Goal: Task Accomplishment & Management: Complete application form

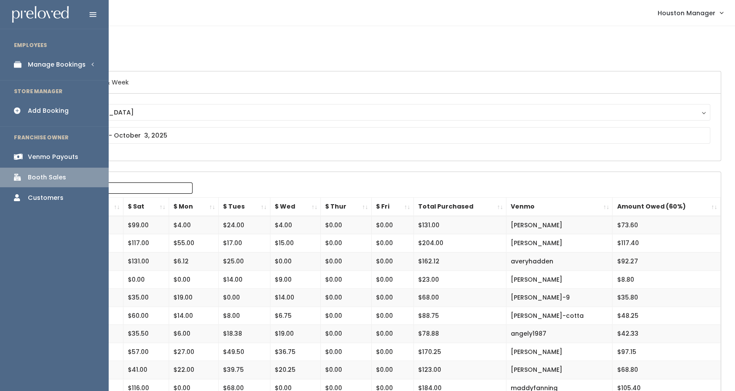
click at [47, 69] on link "Manage Bookings" at bounding box center [54, 65] width 109 height 20
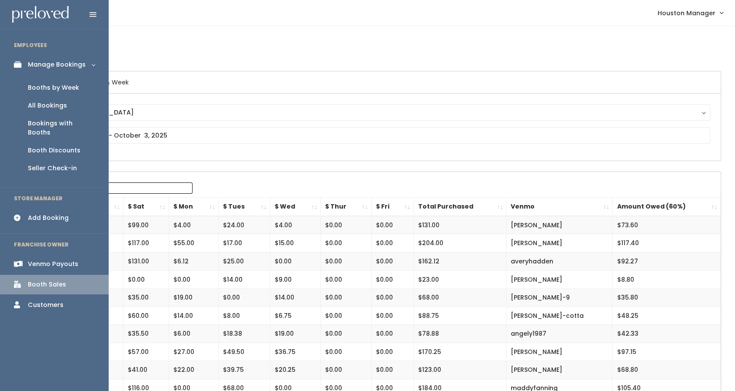
click at [50, 87] on div "Booths by Week" at bounding box center [53, 87] width 51 height 9
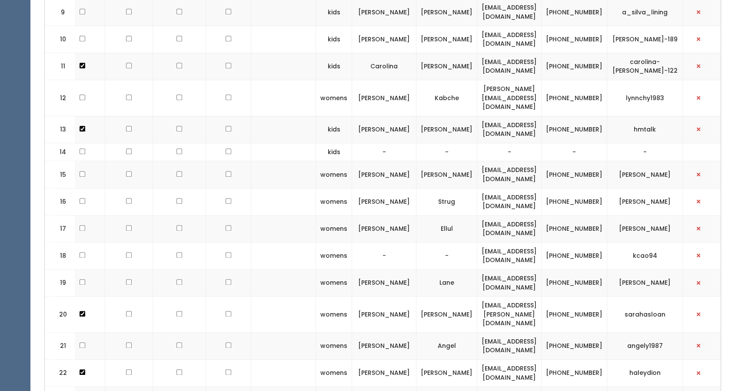
scroll to position [602, 0]
click at [517, 80] on td "[PERSON_NAME][EMAIL_ADDRESS][DOMAIN_NAME]" at bounding box center [510, 98] width 64 height 36
click at [517, 80] on td "lynn.kabche83@gmail.com" at bounding box center [510, 98] width 64 height 36
copy tr "[PERSON_NAME][EMAIL_ADDRESS][DOMAIN_NAME]"
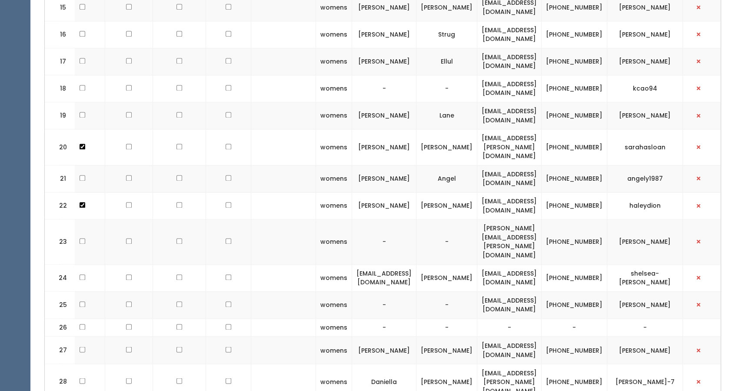
scroll to position [771, 0]
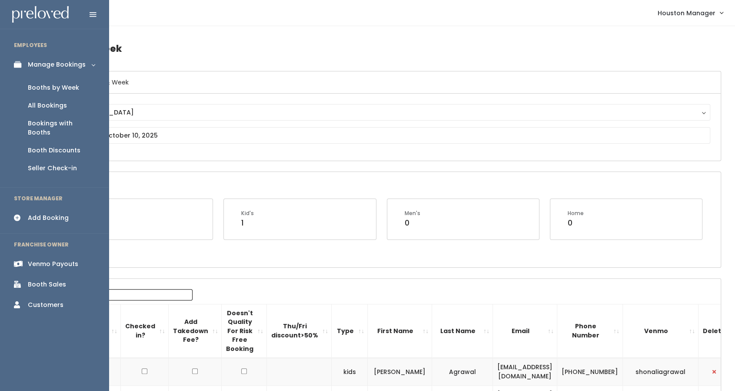
click at [63, 213] on div "Add Booking" at bounding box center [48, 217] width 41 height 9
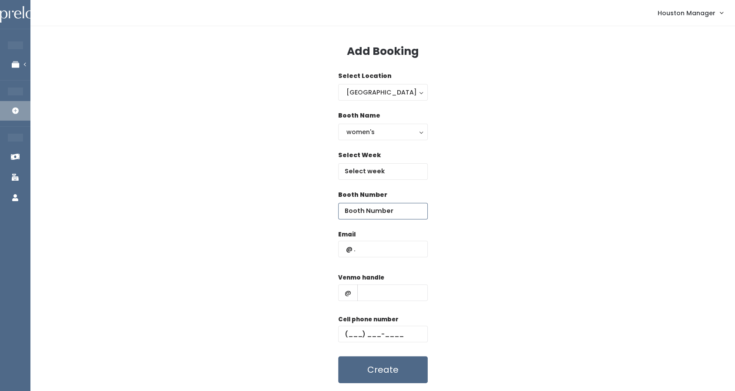
click at [377, 217] on input "number" at bounding box center [383, 211] width 90 height 17
type input "26"
click at [353, 259] on div "Email" at bounding box center [383, 248] width 90 height 37
click at [371, 249] on input "text" at bounding box center [383, 249] width 90 height 17
paste input "[PERSON_NAME][EMAIL_ADDRESS][DOMAIN_NAME]"
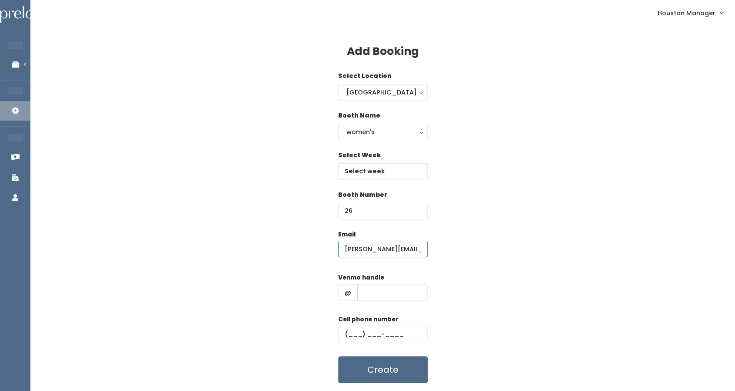
scroll to position [0, 13]
click at [371, 249] on input "[PERSON_NAME][EMAIL_ADDRESS][DOMAIN_NAME]" at bounding box center [383, 249] width 90 height 17
click at [399, 238] on div "Email lynn.kabche3@gmail.com" at bounding box center [383, 248] width 90 height 37
click at [400, 248] on input "lynn.kabche3@gmail.com" at bounding box center [383, 249] width 90 height 17
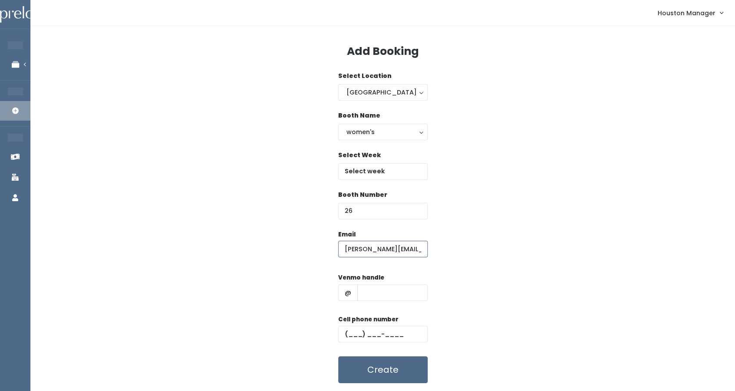
click at [400, 248] on input "lynn.kabche3@gmail.com" at bounding box center [383, 249] width 90 height 17
paste input "8"
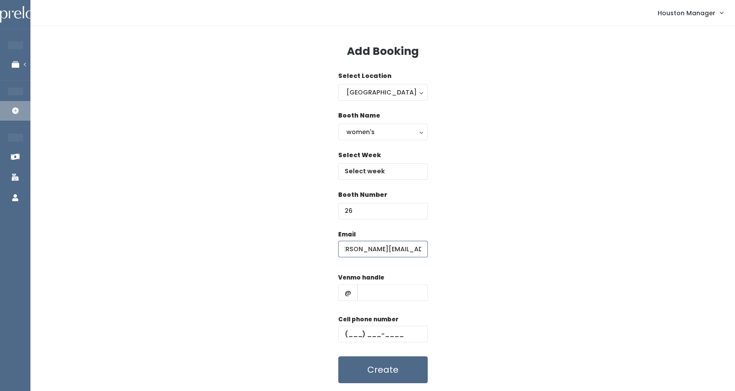
type input "[PERSON_NAME][EMAIL_ADDRESS][DOMAIN_NAME]"
click at [400, 300] on input "text" at bounding box center [393, 292] width 70 height 17
type input "w"
click at [386, 322] on label "Cell phone number" at bounding box center [368, 319] width 60 height 9
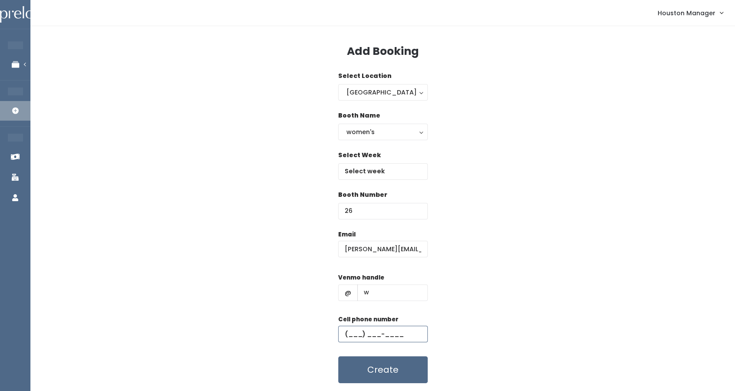
click at [381, 335] on input "text" at bounding box center [383, 333] width 90 height 17
type input "(444) 444-4444"
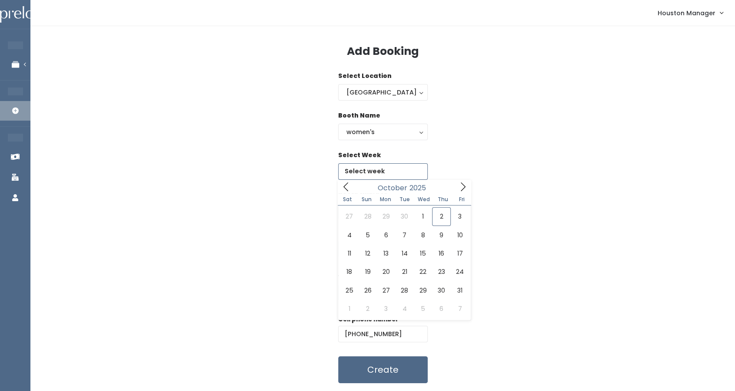
click at [364, 174] on input "text" at bounding box center [383, 171] width 90 height 17
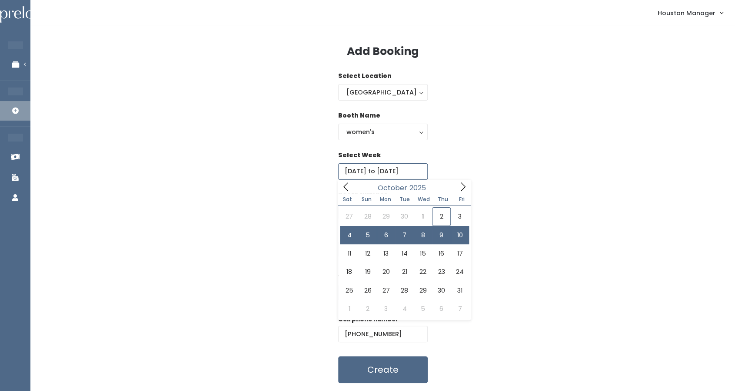
type input "October 4 to October 10"
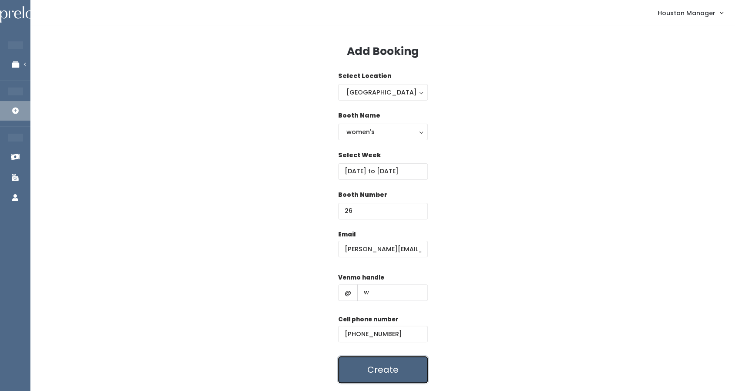
click at [370, 361] on button "Create" at bounding box center [383, 369] width 90 height 27
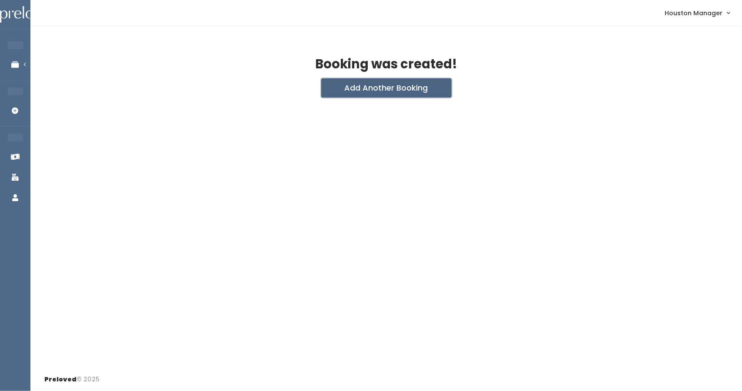
click at [364, 88] on button "Add Another Booking" at bounding box center [386, 87] width 130 height 19
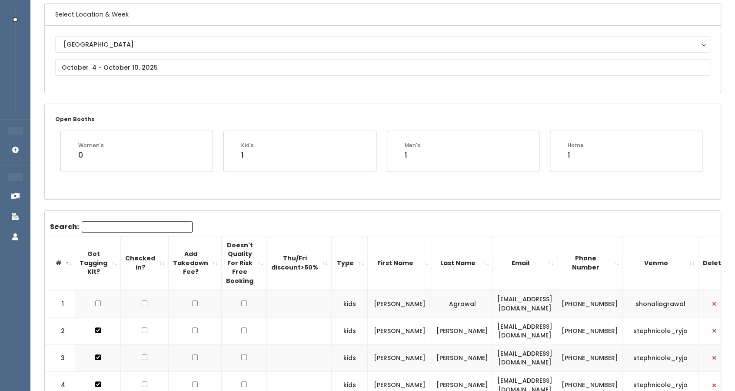
scroll to position [60, 0]
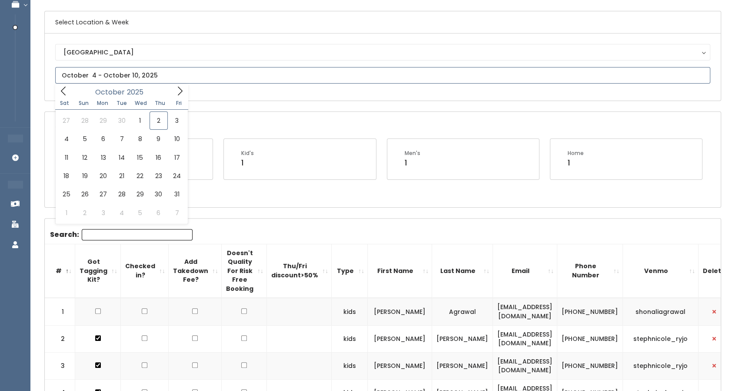
click at [131, 72] on input "text" at bounding box center [382, 75] width 655 height 17
click at [65, 91] on icon at bounding box center [64, 91] width 10 height 10
type input "September 6 to September 12"
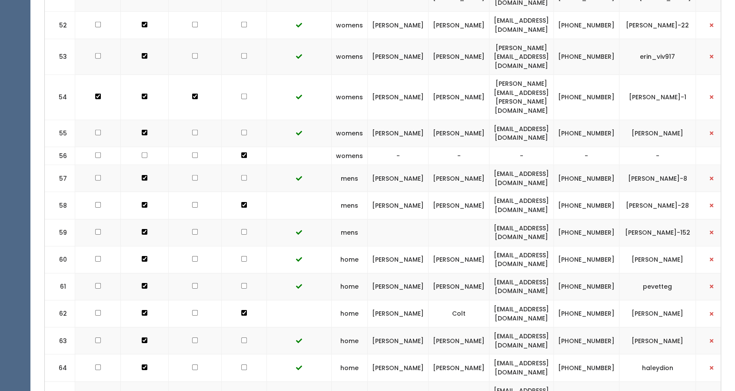
scroll to position [1738, 0]
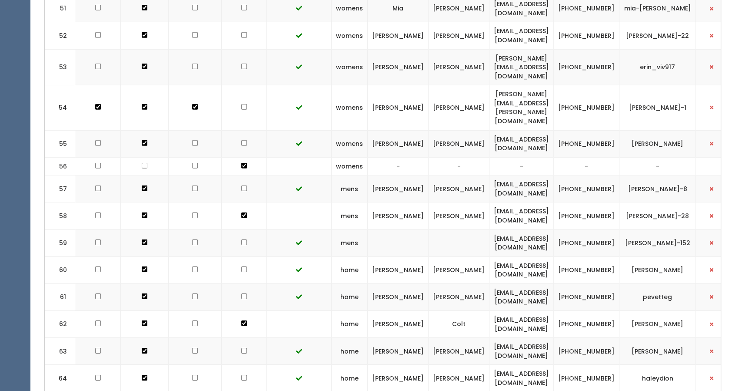
click at [521, 229] on td "[EMAIL_ADDRESS][DOMAIN_NAME]" at bounding box center [522, 242] width 64 height 27
copy tr "[EMAIL_ADDRESS][DOMAIN_NAME]"
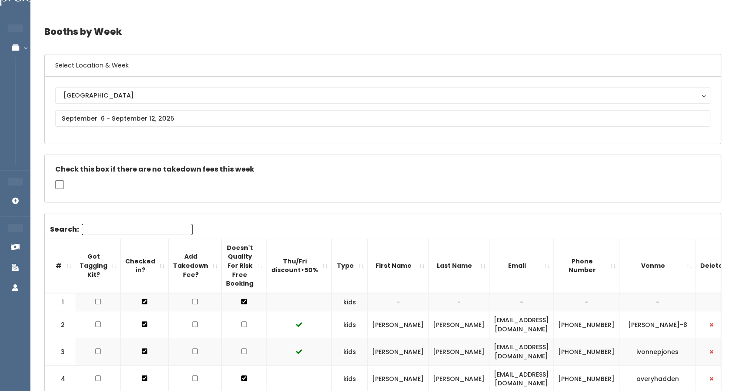
scroll to position [0, 0]
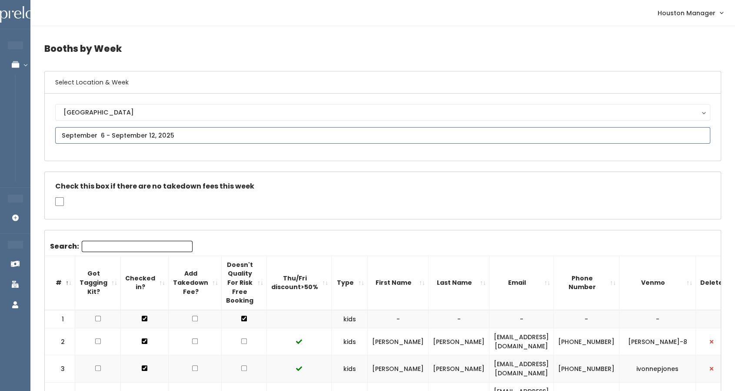
click at [128, 129] on input "text" at bounding box center [382, 135] width 655 height 17
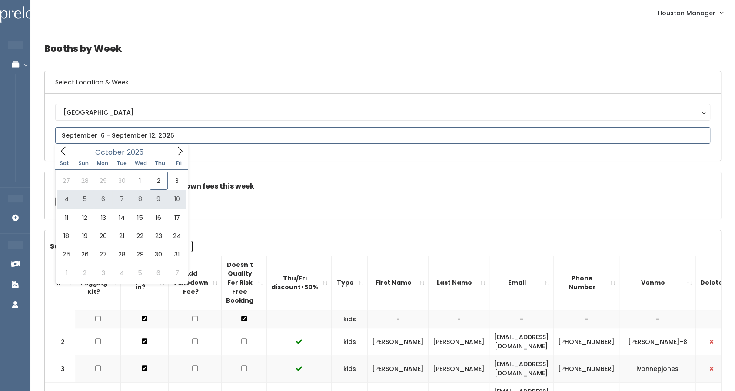
type input "October 4 to October 10"
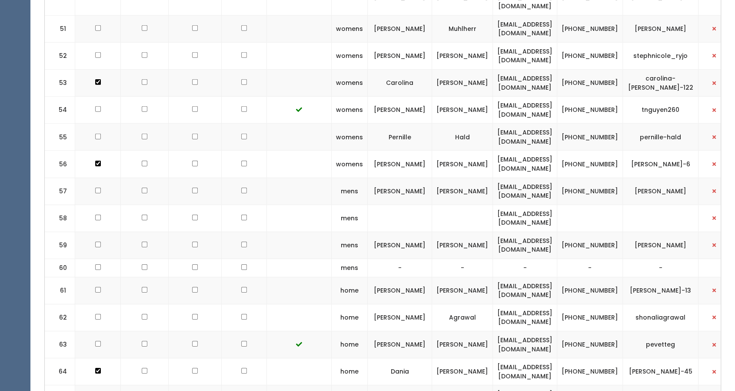
scroll to position [1806, 0]
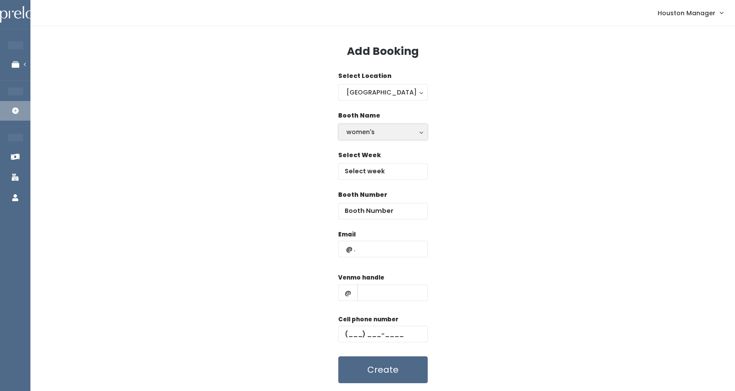
click at [392, 138] on button "women's" at bounding box center [383, 132] width 90 height 17
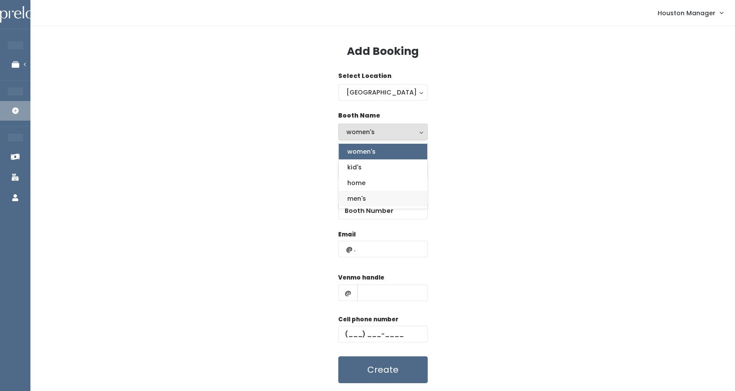
click at [374, 197] on link "men's" at bounding box center [383, 198] width 89 height 16
select select "mens"
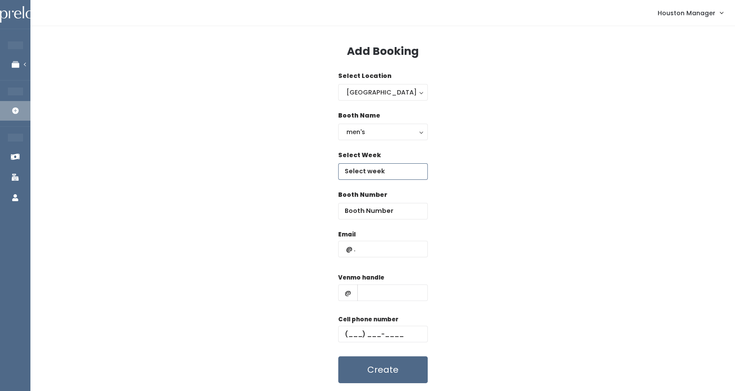
click at [382, 174] on input "text" at bounding box center [383, 171] width 90 height 17
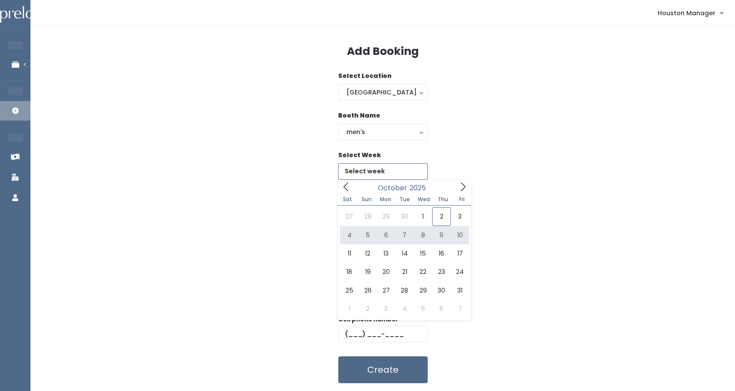
type input "October 4 to October 10"
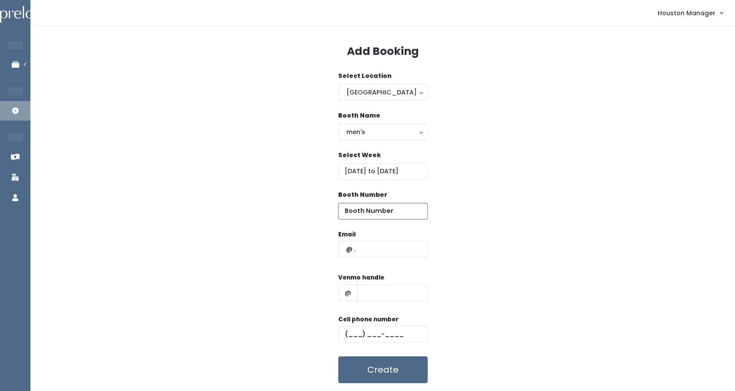
click at [357, 208] on input "number" at bounding box center [383, 211] width 90 height 17
type input "60"
click at [369, 247] on input "text" at bounding box center [383, 249] width 90 height 17
paste input "[EMAIL_ADDRESS][DOMAIN_NAME]"
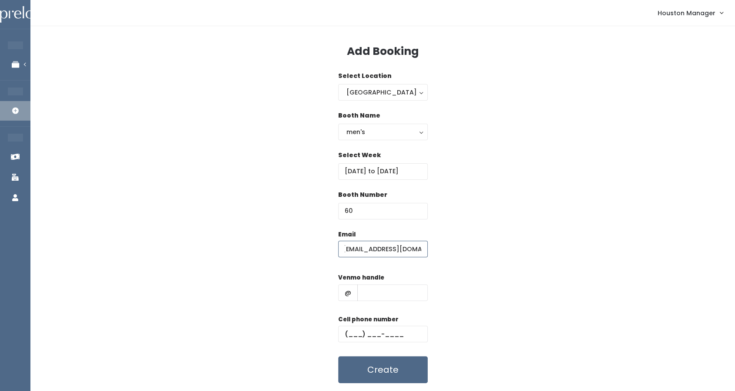
type input "[EMAIL_ADDRESS][DOMAIN_NAME]"
type input "555"
type input "(555) 555-5555"
click at [398, 370] on button "Create" at bounding box center [383, 369] width 90 height 27
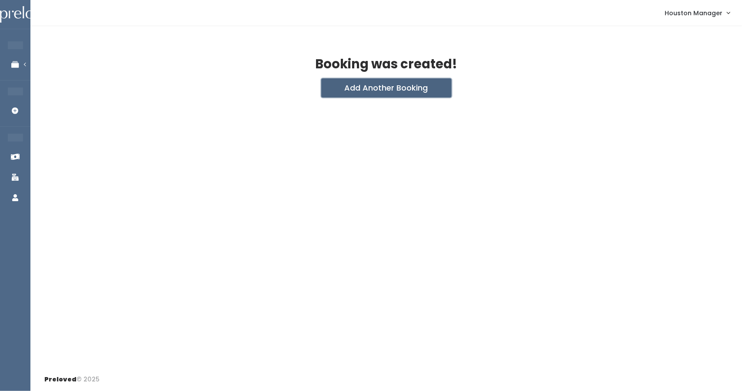
click at [363, 83] on button "Add Another Booking" at bounding box center [386, 87] width 130 height 19
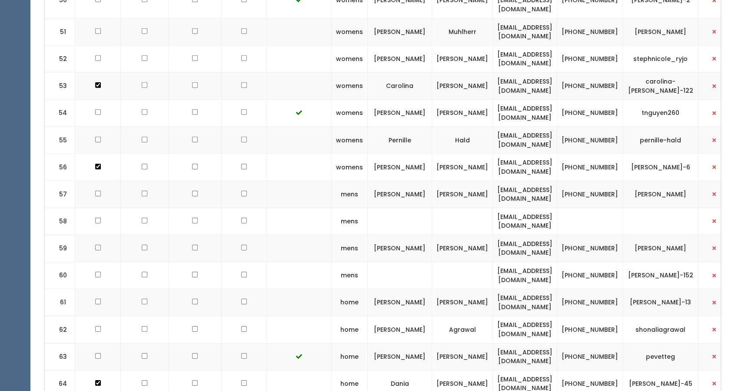
scroll to position [1814, 0]
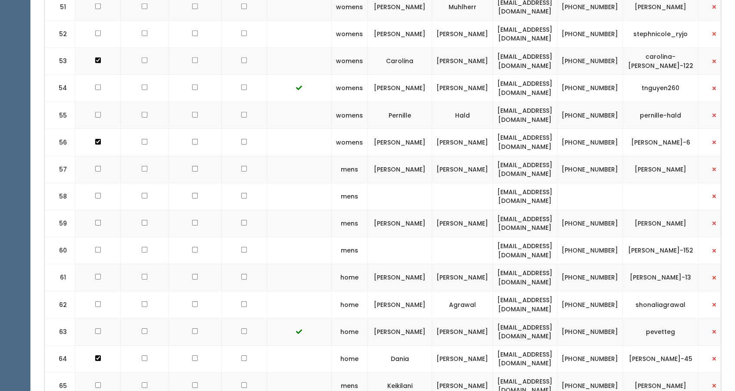
click at [554, 237] on td "[EMAIL_ADDRESS][DOMAIN_NAME]" at bounding box center [525, 250] width 64 height 27
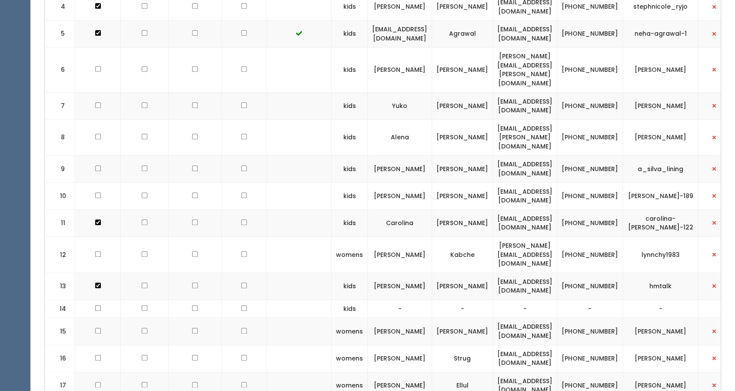
scroll to position [448, 0]
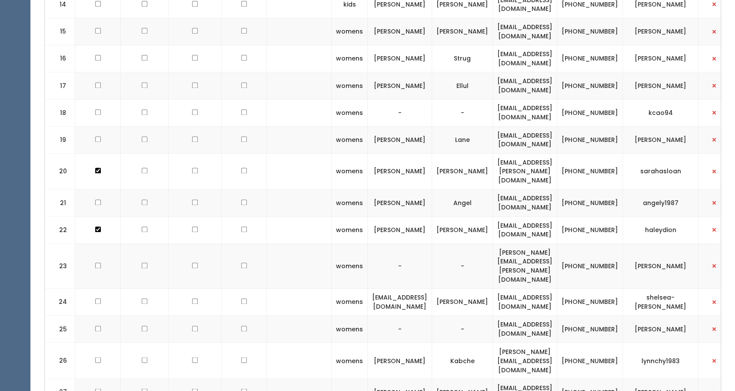
scroll to position [764, 0]
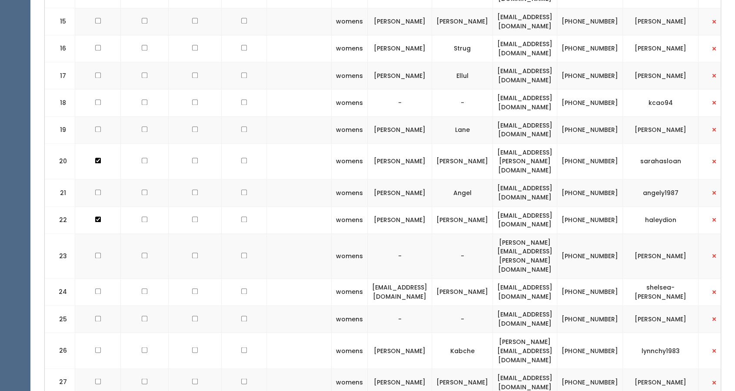
click at [515, 332] on td "[PERSON_NAME][EMAIL_ADDRESS][DOMAIN_NAME]" at bounding box center [525, 350] width 64 height 36
click at [719, 344] on button "button" at bounding box center [714, 349] width 11 height 11
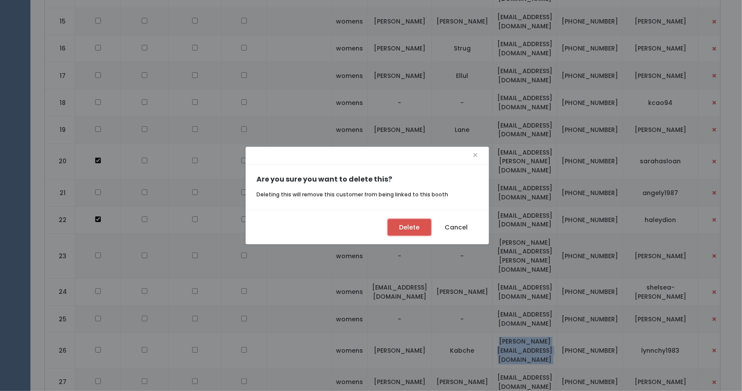
click at [427, 227] on button "Delete" at bounding box center [409, 227] width 43 height 17
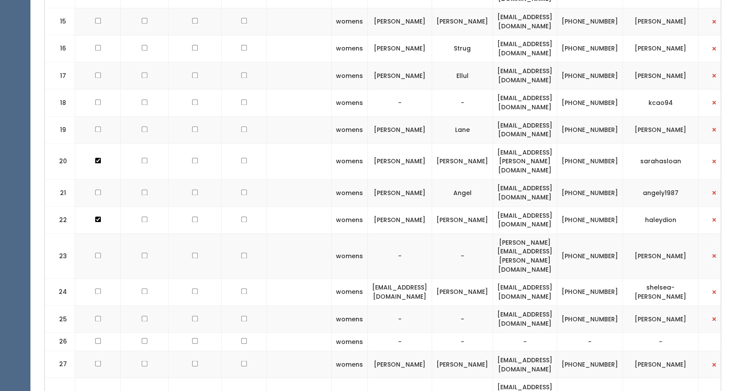
scroll to position [608, 0]
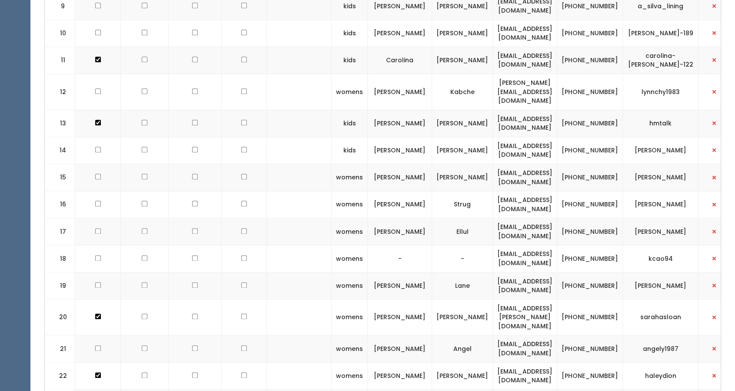
click at [536, 74] on td "[PERSON_NAME][EMAIL_ADDRESS][DOMAIN_NAME]" at bounding box center [525, 92] width 64 height 36
click at [535, 74] on td "[PERSON_NAME][EMAIL_ADDRESS][DOMAIN_NAME]" at bounding box center [525, 92] width 64 height 36
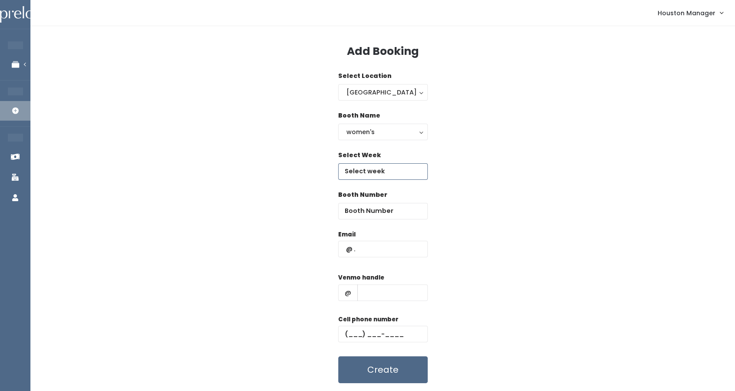
click at [368, 171] on input "text" at bounding box center [383, 171] width 90 height 17
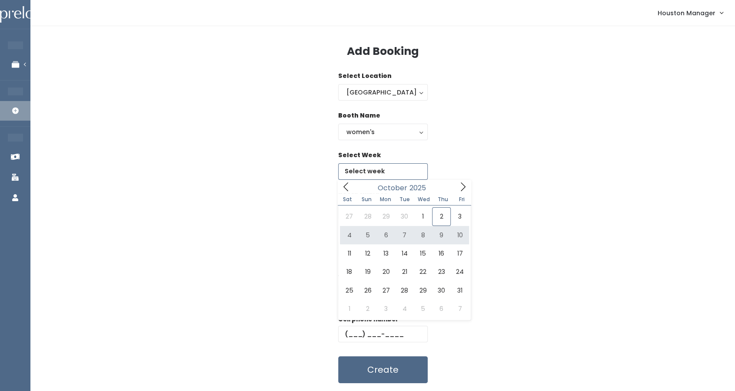
type input "[DATE] to [DATE]"
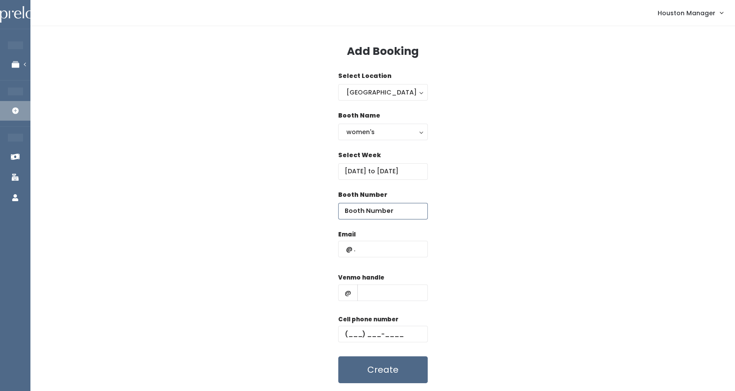
click at [370, 214] on input "number" at bounding box center [383, 211] width 90 height 17
type input "12"
click at [361, 130] on div "women's" at bounding box center [383, 132] width 73 height 10
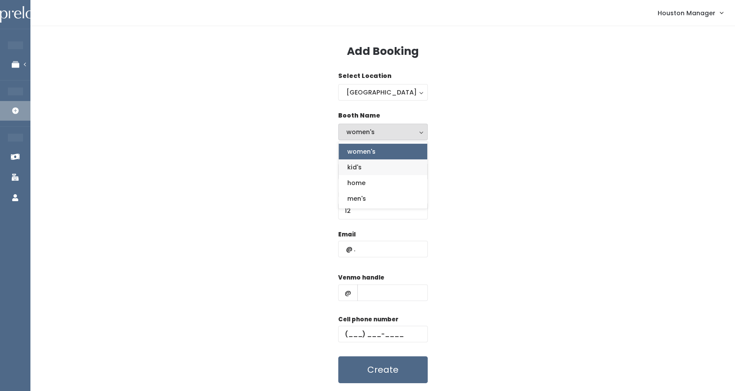
click at [356, 167] on span "kid's" at bounding box center [354, 167] width 14 height 10
select select "kids"
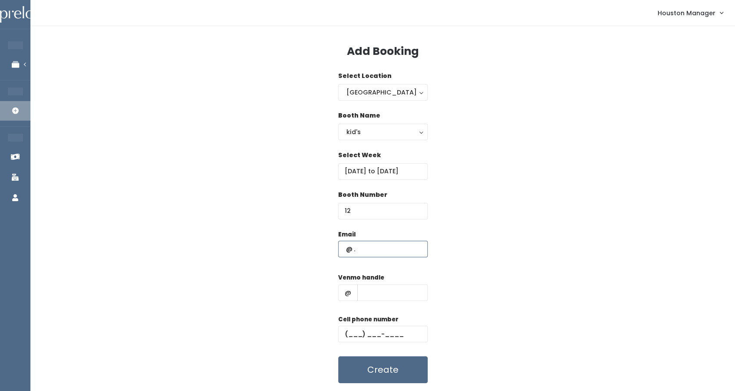
click at [370, 245] on input "text" at bounding box center [383, 249] width 90 height 17
paste input "edlee2004u@yahoo.com"
type input "edlee2004u@yahoo.com"
click at [370, 245] on input "edlee2004u@yahoo.com" at bounding box center [383, 249] width 90 height 17
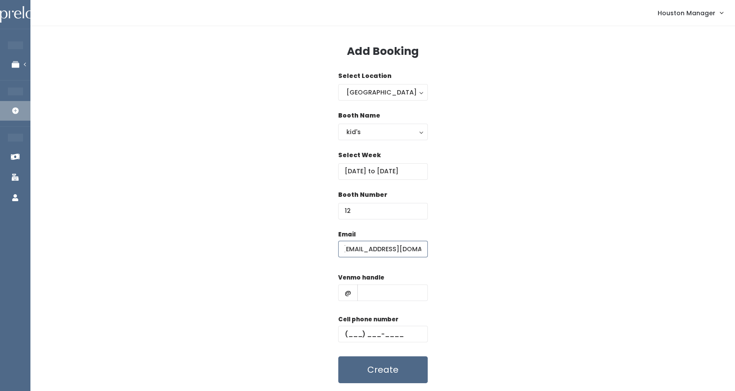
click at [370, 245] on input "edlee2004u@yahoo.com" at bounding box center [383, 249] width 90 height 17
paste input "lynn.kabche83@gmail.com"
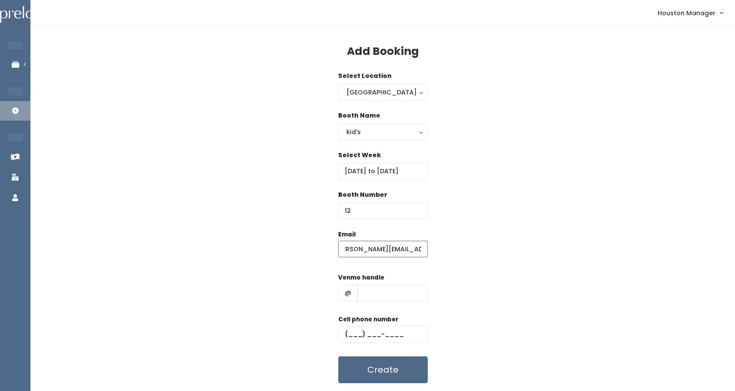
type input "lynn.kabche83@gmail.com"
type input "22"
type input "[PHONE_NUMBER]"
click at [386, 372] on button "Create" at bounding box center [383, 369] width 90 height 27
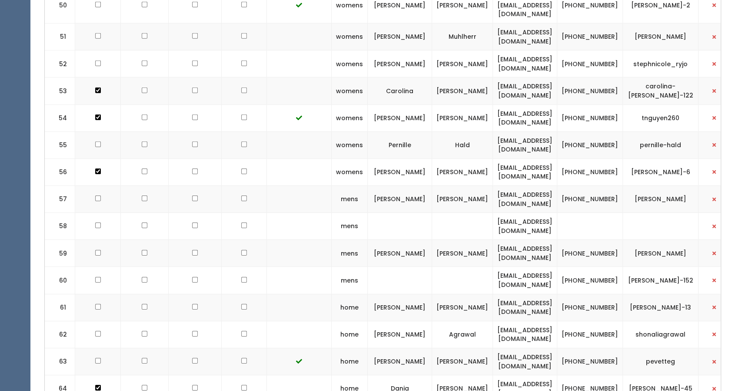
scroll to position [1823, 0]
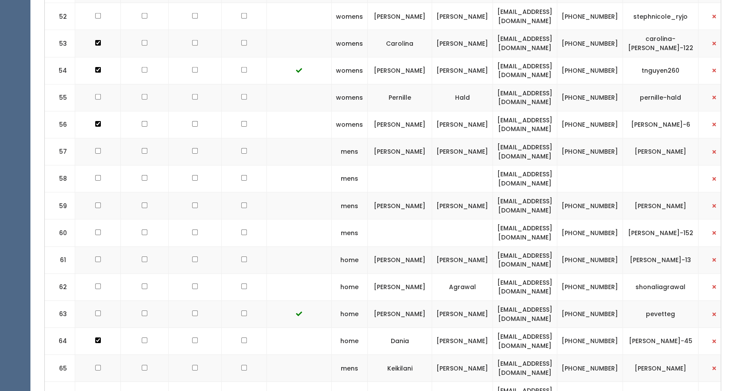
click at [607, 219] on td "(832) 372-4035" at bounding box center [591, 232] width 66 height 27
click at [607, 219] on td "[PHONE_NUMBER]" at bounding box center [591, 232] width 66 height 27
click at [550, 219] on td "[EMAIL_ADDRESS][DOMAIN_NAME]" at bounding box center [525, 232] width 64 height 27
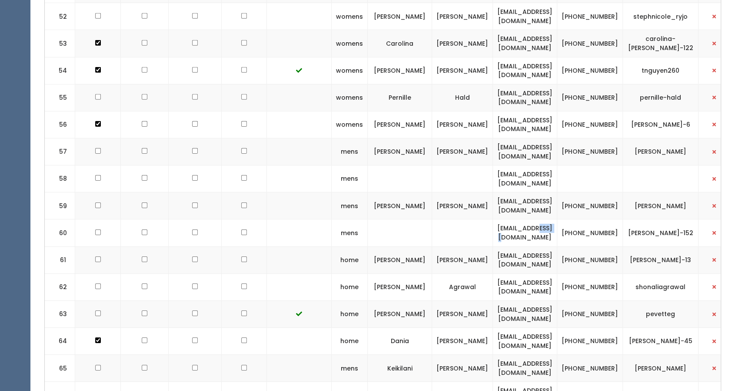
click at [550, 219] on td "[EMAIL_ADDRESS][DOMAIN_NAME]" at bounding box center [525, 232] width 64 height 27
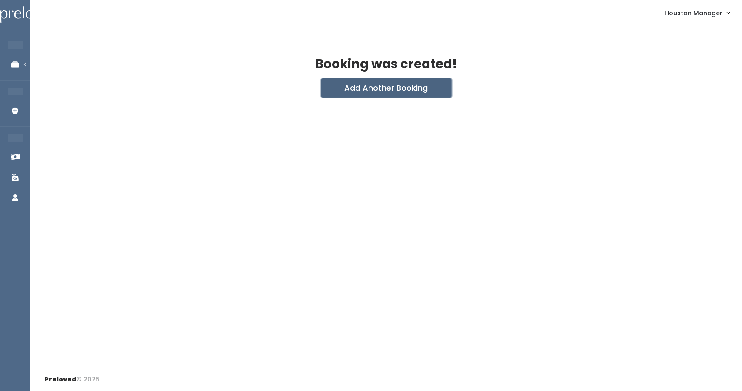
click at [340, 87] on button "Add Another Booking" at bounding box center [386, 87] width 130 height 19
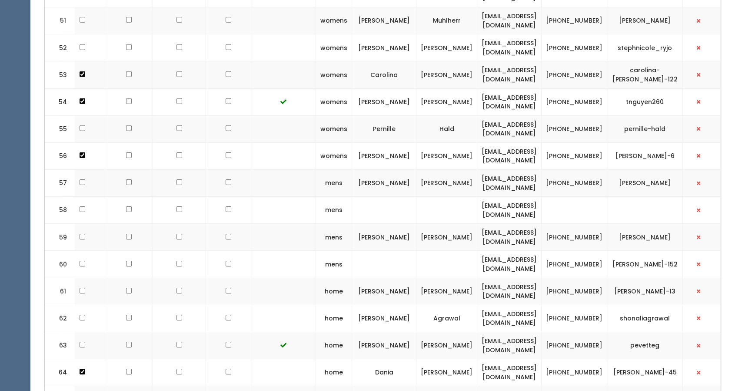
scroll to position [1823, 0]
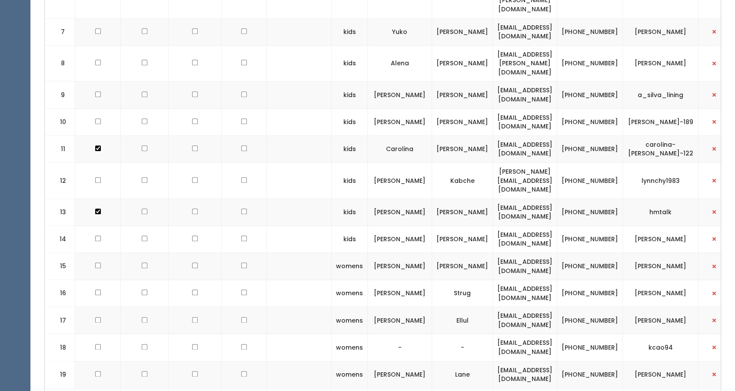
click at [530, 225] on td "[EMAIL_ADDRESS][DOMAIN_NAME]" at bounding box center [525, 238] width 64 height 27
click at [530, 225] on td "vivi0231@hotmail.com" at bounding box center [525, 238] width 64 height 27
click at [530, 225] on td "[EMAIL_ADDRESS][DOMAIN_NAME]" at bounding box center [525, 238] width 64 height 27
copy tr "[EMAIL_ADDRESS][DOMAIN_NAME]"
click at [552, 225] on td "[EMAIL_ADDRESS][DOMAIN_NAME]" at bounding box center [525, 238] width 64 height 27
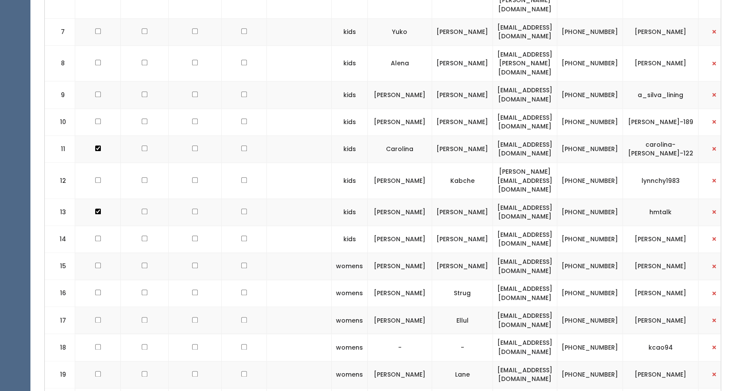
click at [552, 225] on td "[EMAIL_ADDRESS][DOMAIN_NAME]" at bounding box center [525, 238] width 64 height 27
copy tr "[EMAIL_ADDRESS][DOMAIN_NAME]"
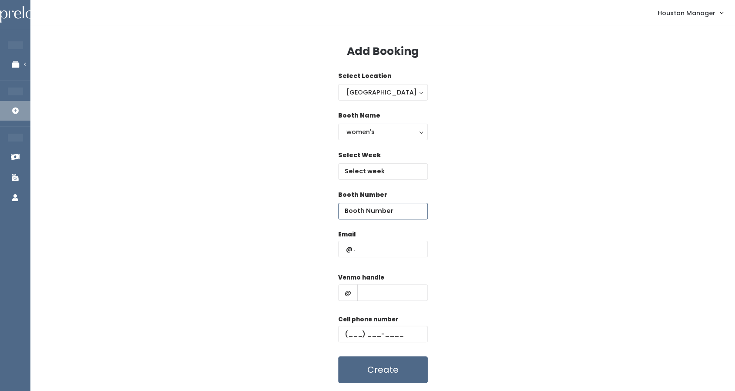
click at [388, 207] on input "number" at bounding box center [383, 211] width 90 height 17
type input "14"
click at [381, 261] on div "Email" at bounding box center [383, 248] width 90 height 37
click at [380, 254] on input "text" at bounding box center [383, 249] width 90 height 17
paste input "[EMAIL_ADDRESS][DOMAIN_NAME]"
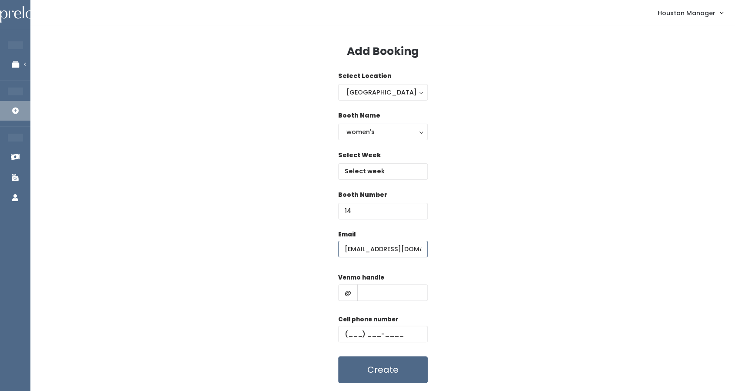
type input "[EMAIL_ADDRESS][DOMAIN_NAME]"
type input "333"
type input "[PHONE_NUMBER]"
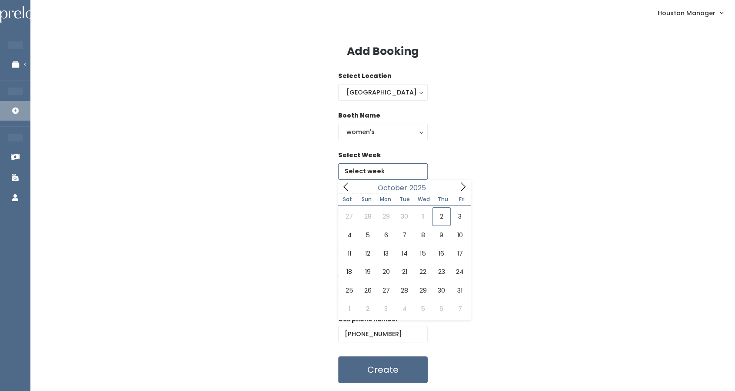
click at [371, 174] on input "text" at bounding box center [383, 171] width 90 height 17
type input "[DATE] to [DATE]"
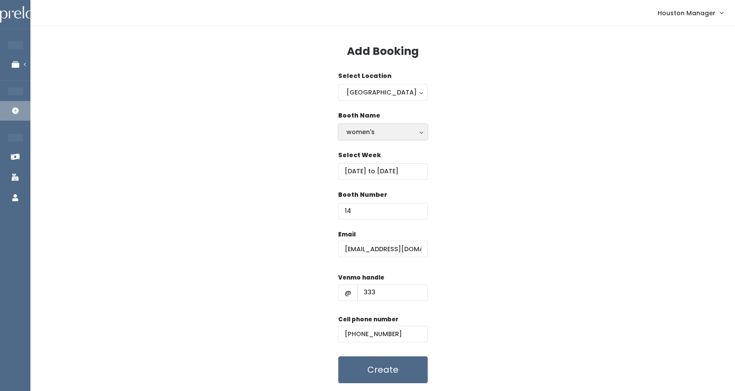
click at [367, 136] on button "women's" at bounding box center [383, 132] width 90 height 17
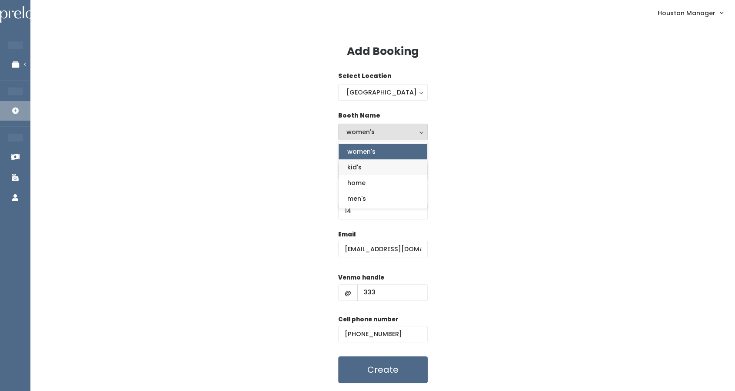
click at [358, 163] on span "kid's" at bounding box center [354, 167] width 14 height 10
select select "kids"
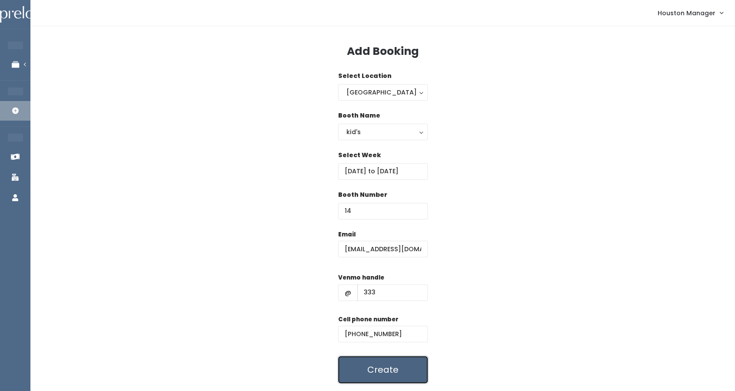
click at [382, 380] on button "Create" at bounding box center [383, 369] width 90 height 27
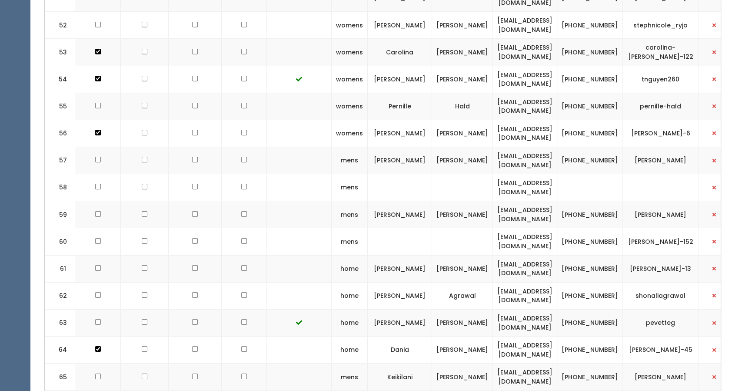
scroll to position [1823, 0]
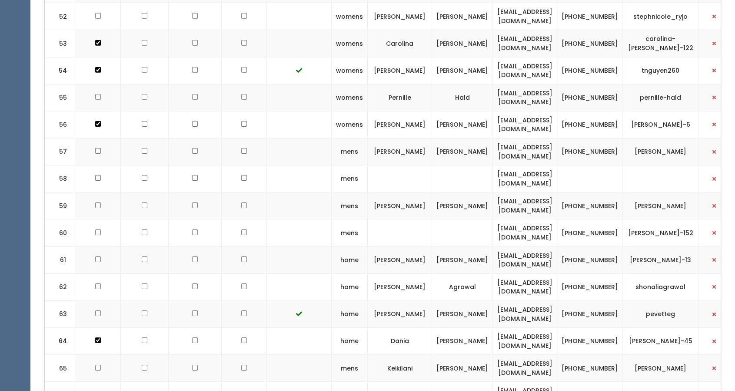
click at [528, 219] on td "[EMAIL_ADDRESS][DOMAIN_NAME]" at bounding box center [525, 232] width 64 height 27
copy tr "[EMAIL_ADDRESS][DOMAIN_NAME]"
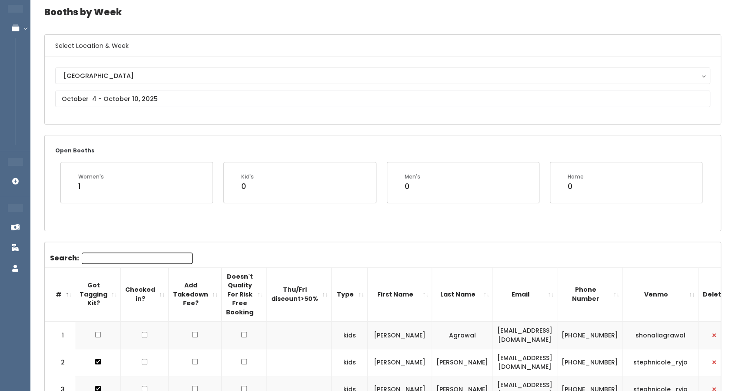
scroll to position [36, 0]
